Goal: Transaction & Acquisition: Subscribe to service/newsletter

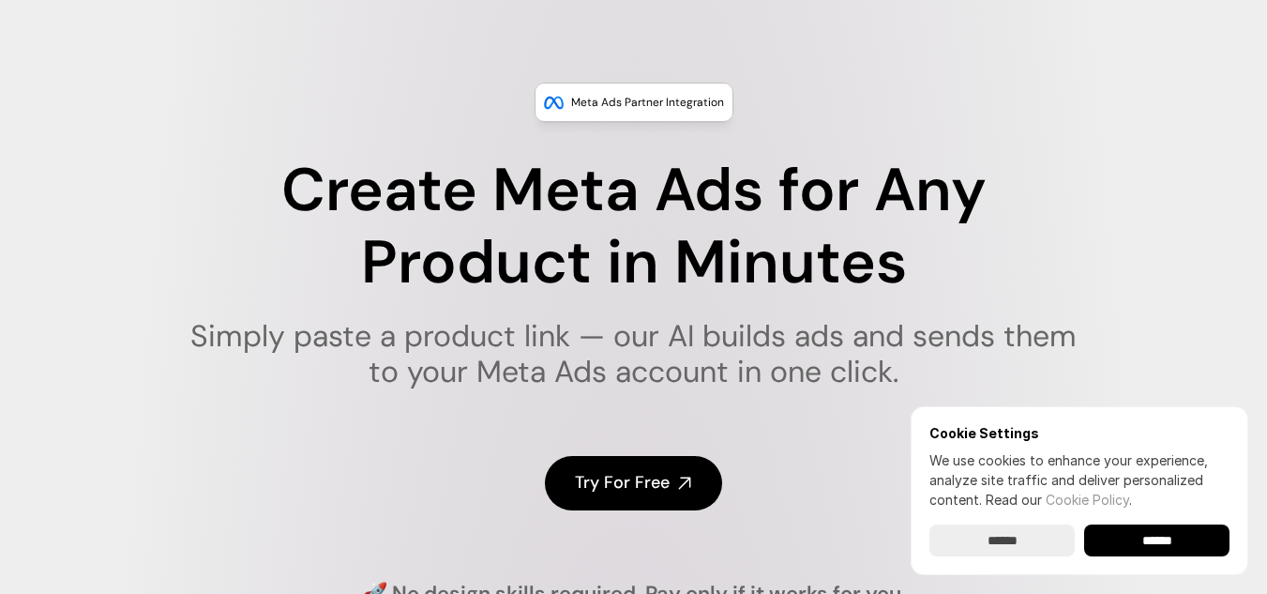
scroll to position [73, 0]
click at [1139, 551] on input "******" at bounding box center [1156, 540] width 145 height 32
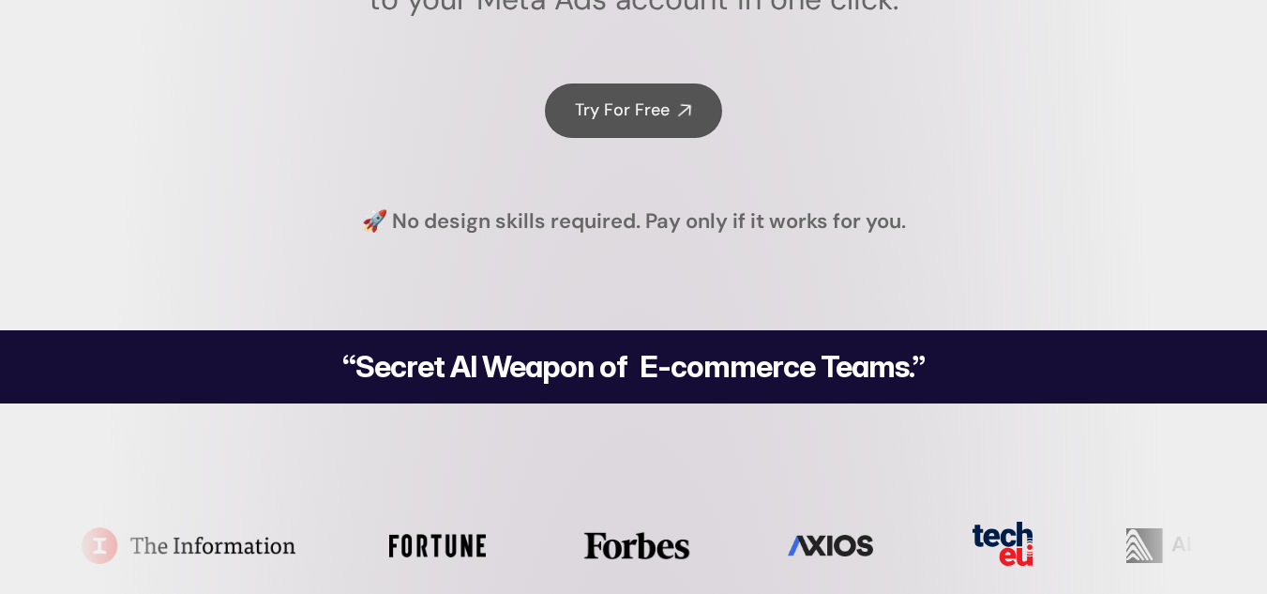
scroll to position [493, 0]
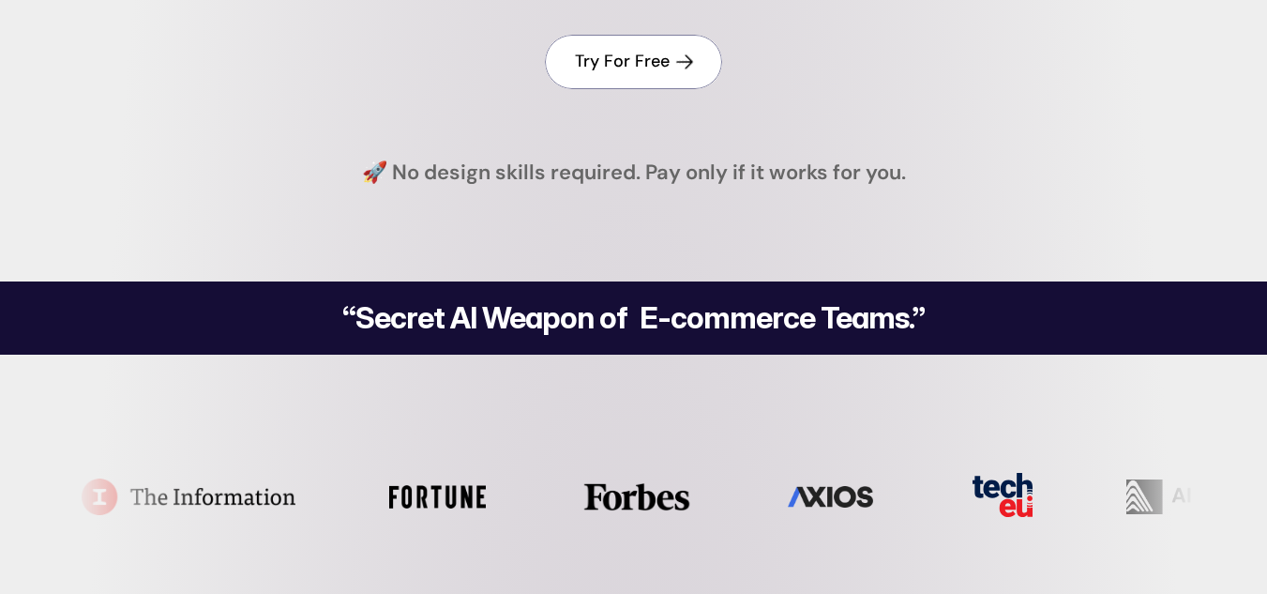
click at [612, 61] on h4 "Try For Free" at bounding box center [622, 61] width 95 height 23
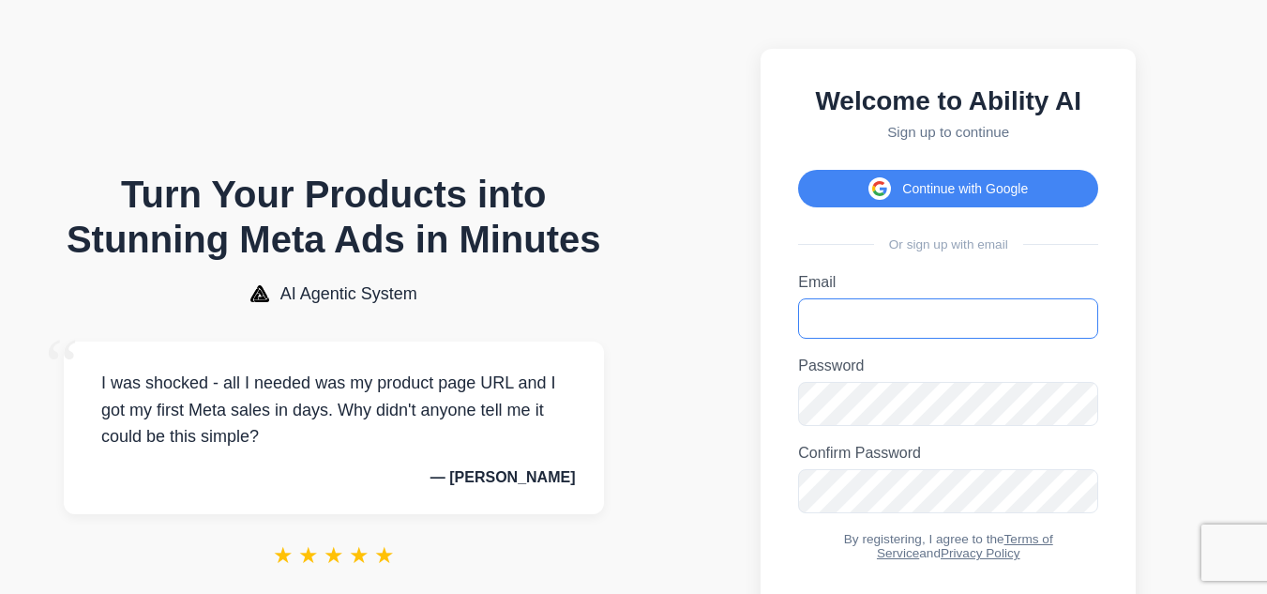
click at [868, 329] on input "Email" at bounding box center [948, 318] width 300 height 40
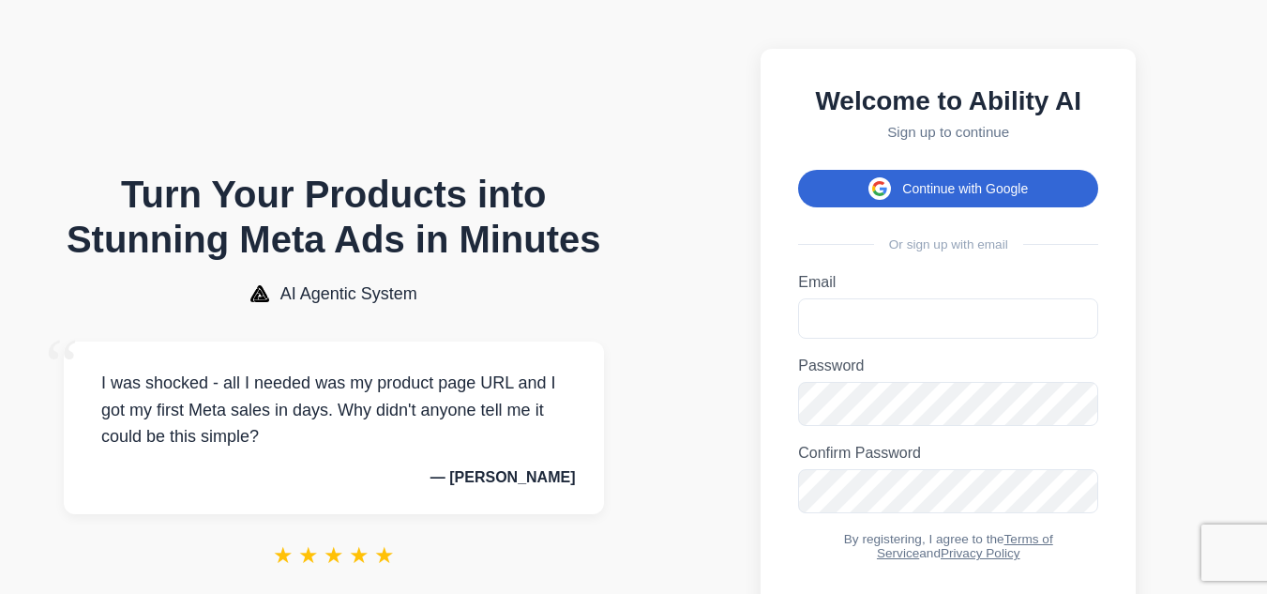
click at [880, 192] on icon at bounding box center [879, 188] width 15 height 17
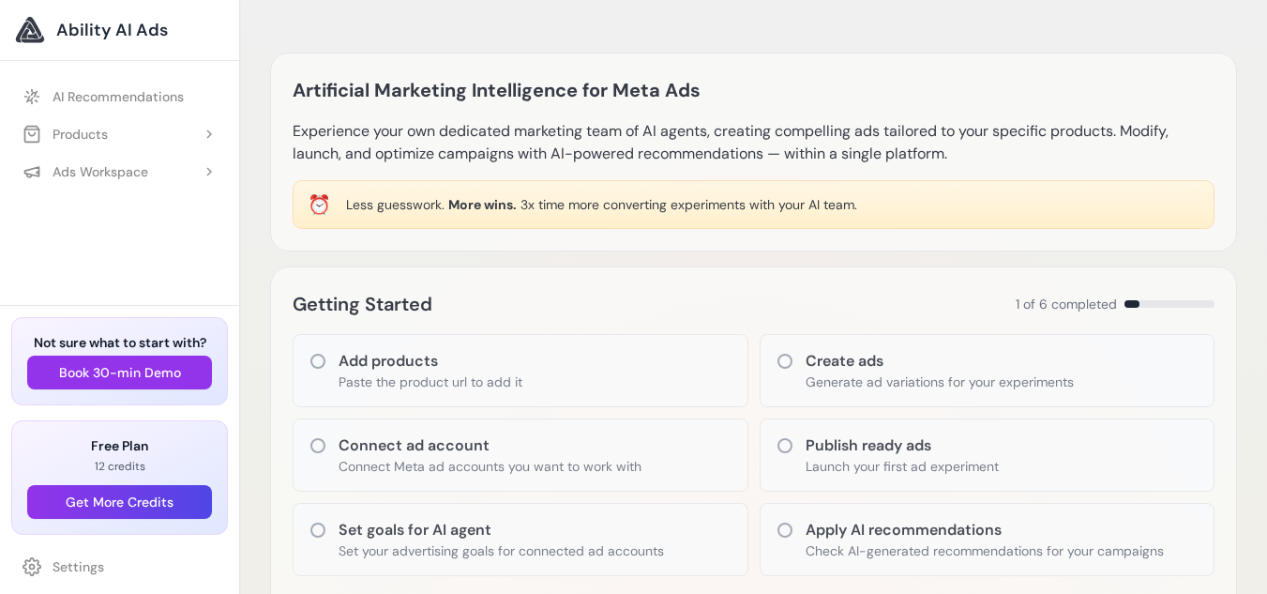
click at [734, 296] on div "Getting Started 1 of 6 completed" at bounding box center [754, 304] width 922 height 30
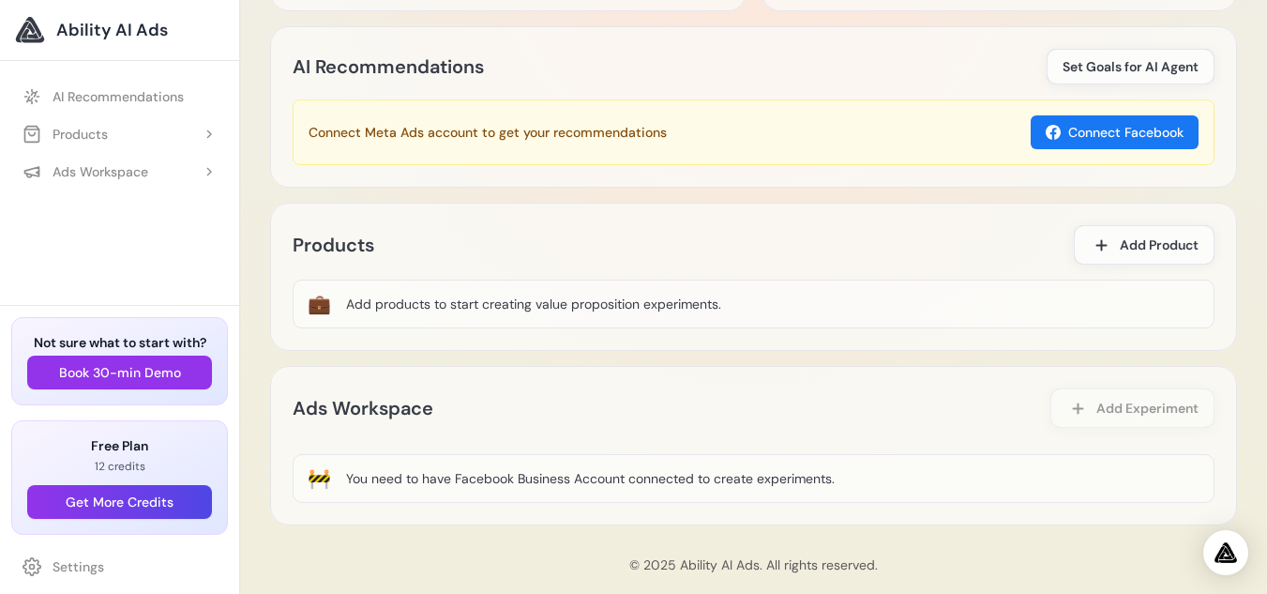
scroll to position [989, 0]
